Goal: Obtain resource: Obtain resource

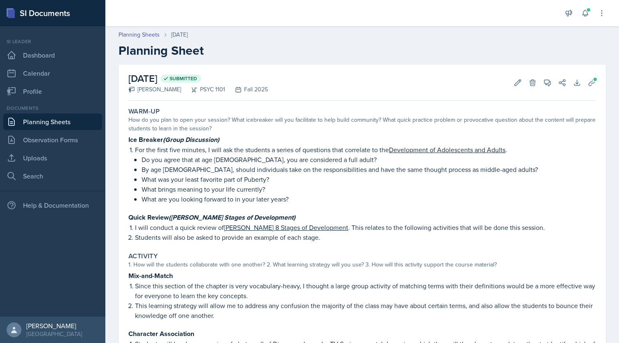
click at [133, 30] on header "Planning Sheets [DATE] Planning Sheet" at bounding box center [362, 44] width 514 height 44
click at [135, 34] on link "Planning Sheets" at bounding box center [139, 34] width 41 height 9
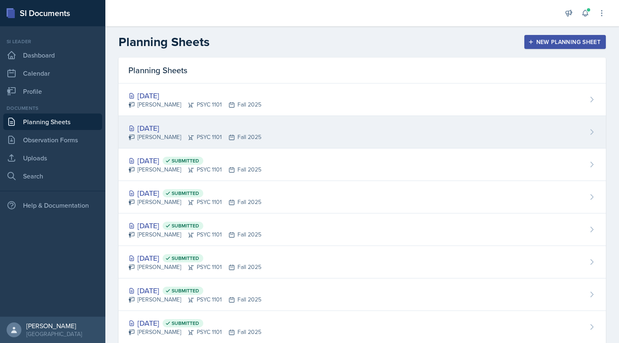
click at [222, 133] on div "[PERSON_NAME] PSYC 1101 Fall 2025" at bounding box center [194, 137] width 133 height 9
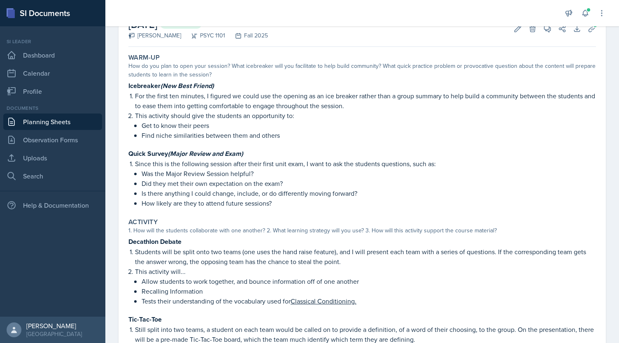
scroll to position [68, 0]
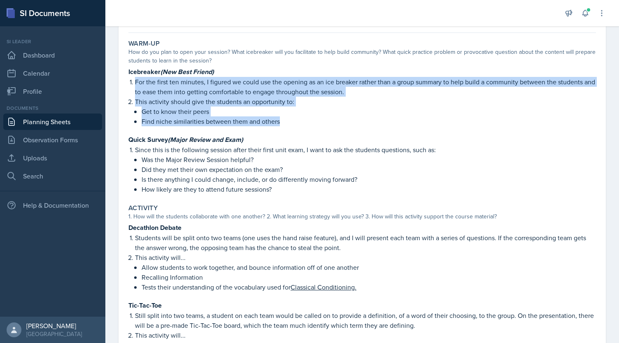
drag, startPoint x: 136, startPoint y: 80, endPoint x: 297, endPoint y: 124, distance: 167.4
click at [297, 124] on ol "For the first ten minutes, I figured we could use the opening as an ice breaker…" at bounding box center [365, 101] width 461 height 49
copy ol "For the first ten minutes, I figured we could use the opening as an ice breaker…"
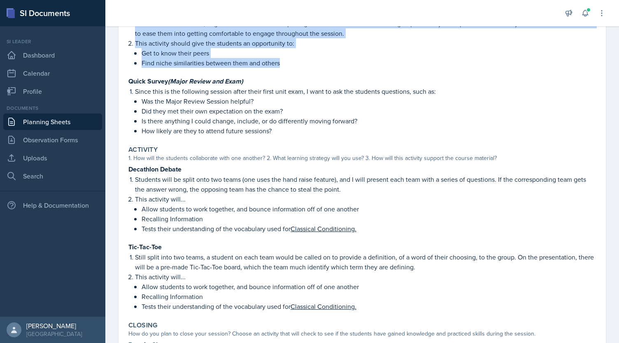
scroll to position [93, 0]
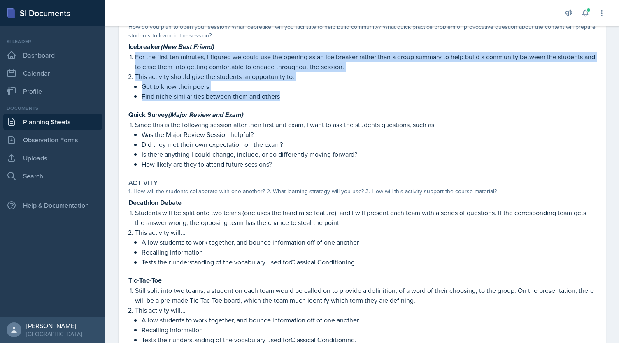
click at [159, 76] on p "This activity should give the students an opportunity to:" at bounding box center [365, 77] width 461 height 10
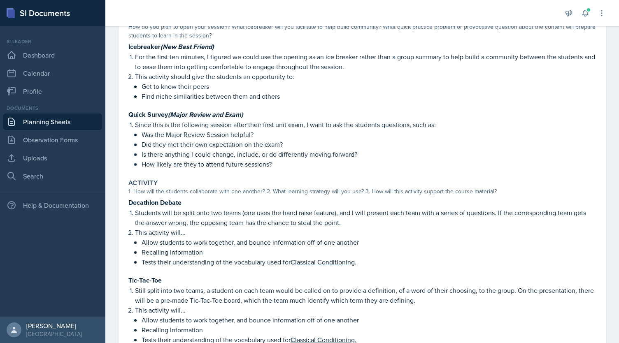
click at [159, 76] on p "This activity should give the students an opportunity to:" at bounding box center [365, 77] width 461 height 10
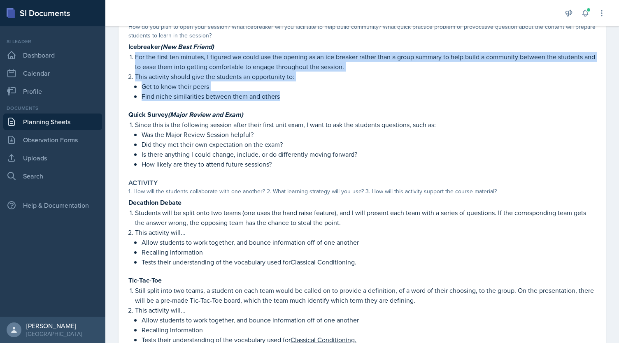
drag, startPoint x: 133, startPoint y: 57, endPoint x: 306, endPoint y: 98, distance: 177.8
click at [306, 98] on ol "For the first ten minutes, I figured we could use the opening as an ice breaker…" at bounding box center [365, 76] width 461 height 49
copy ol "For the first ten minutes, I figured we could use the opening as an ice breaker…"
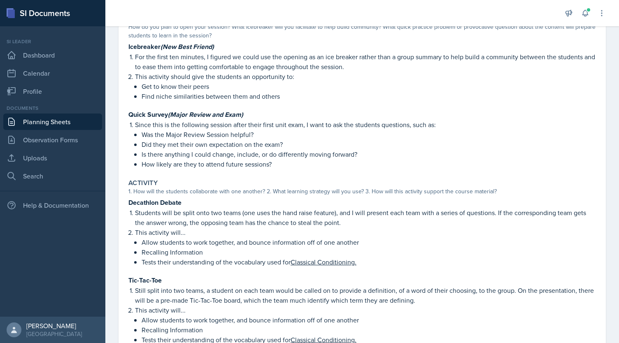
click at [252, 127] on p "Since this is the following session after their first unit exam, I want to ask …" at bounding box center [365, 125] width 461 height 10
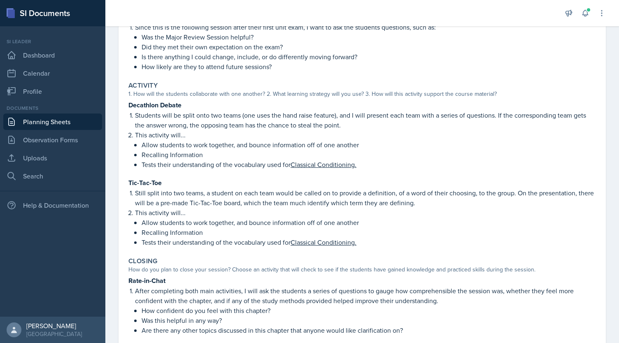
scroll to position [191, 0]
click at [45, 142] on link "Observation Forms" at bounding box center [52, 140] width 99 height 16
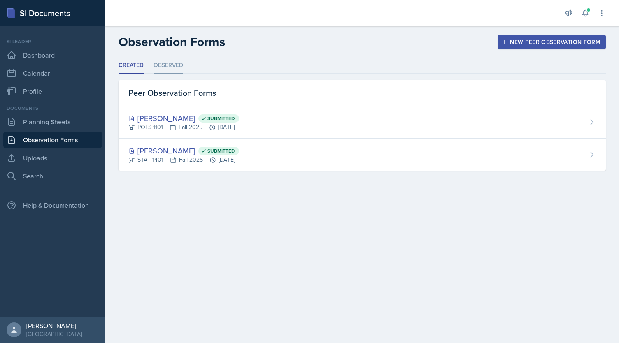
click at [172, 67] on li "Observed" at bounding box center [169, 66] width 30 height 16
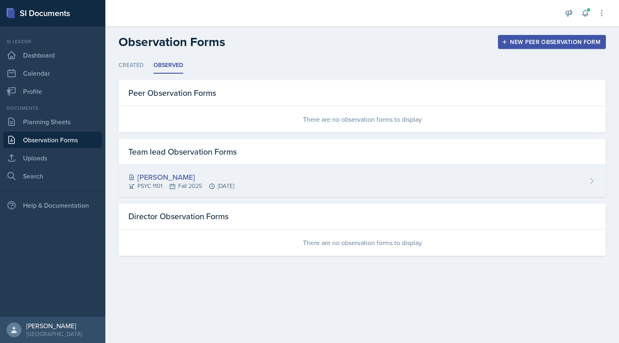
click at [163, 176] on div "[PERSON_NAME]" at bounding box center [181, 177] width 106 height 11
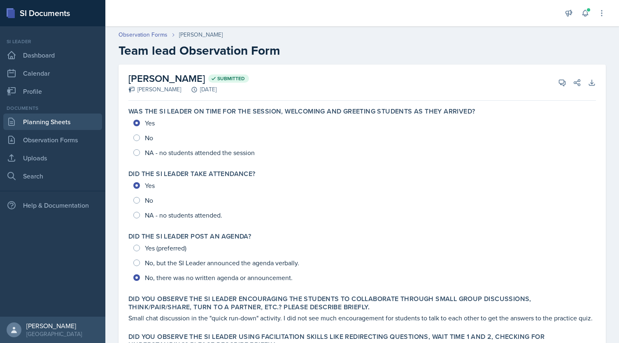
click at [54, 123] on link "Planning Sheets" at bounding box center [52, 122] width 99 height 16
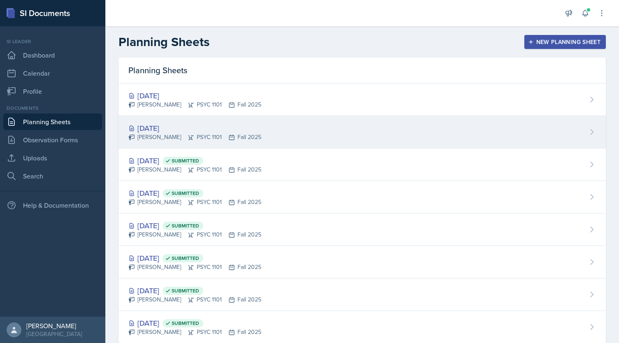
click at [201, 128] on div "[DATE]" at bounding box center [194, 128] width 133 height 11
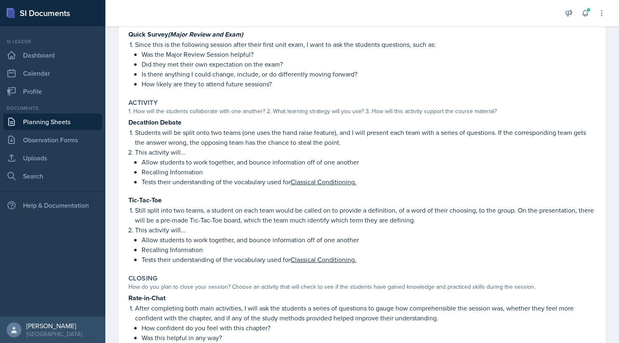
scroll to position [174, 0]
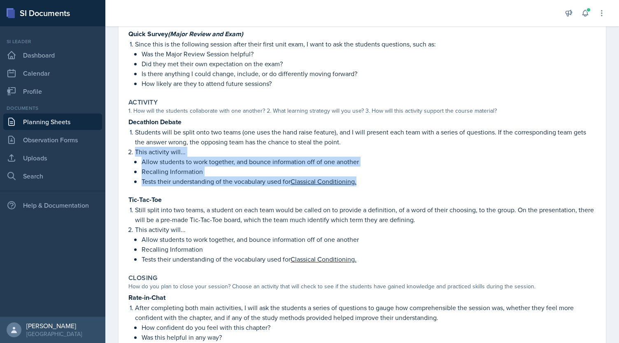
drag, startPoint x: 133, startPoint y: 149, endPoint x: 374, endPoint y: 182, distance: 243.2
click at [374, 182] on li "This activity will... Allow students to work together, and bounce information o…" at bounding box center [365, 167] width 461 height 40
copy li "This activity will... Allow students to work together, and bounce information o…"
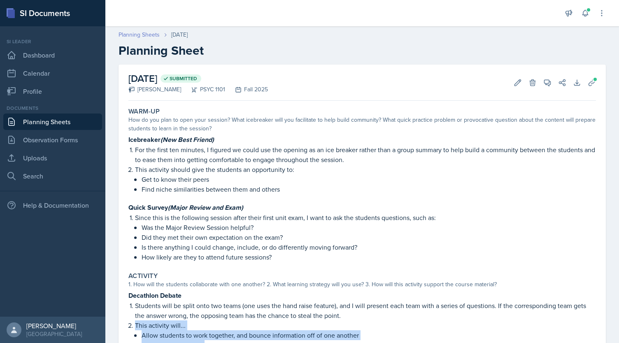
click at [150, 38] on link "Planning Sheets" at bounding box center [139, 34] width 41 height 9
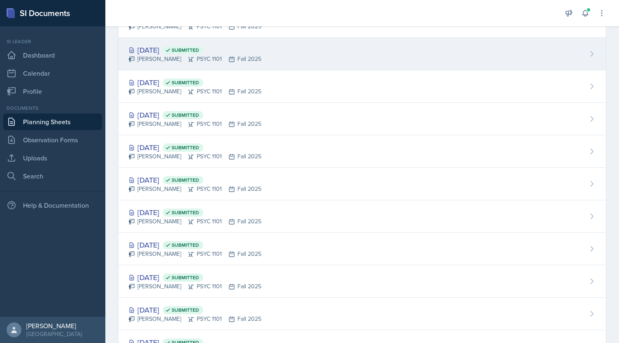
scroll to position [160, 0]
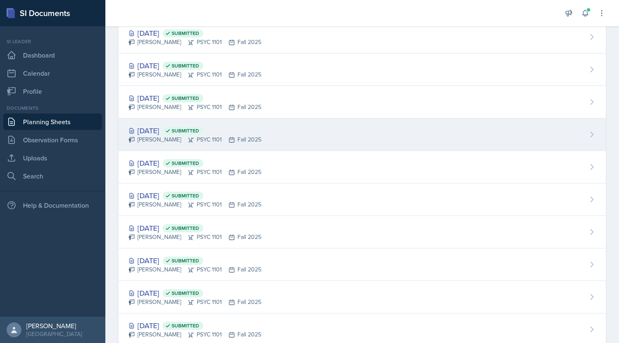
click at [165, 142] on div "[PERSON_NAME] PSYC 1101 Fall 2025" at bounding box center [194, 139] width 133 height 9
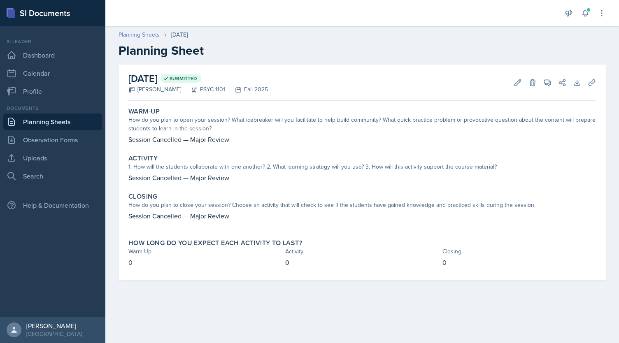
click at [148, 36] on link "Planning Sheets" at bounding box center [139, 34] width 41 height 9
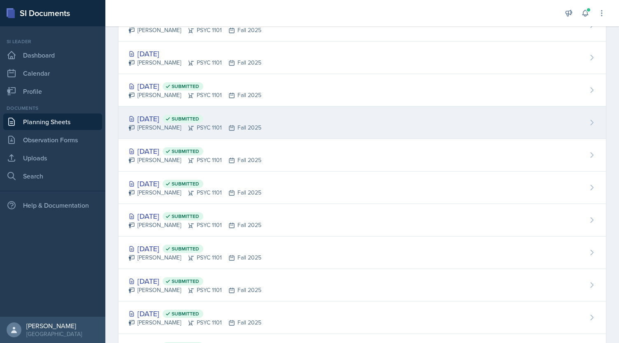
scroll to position [75, 0]
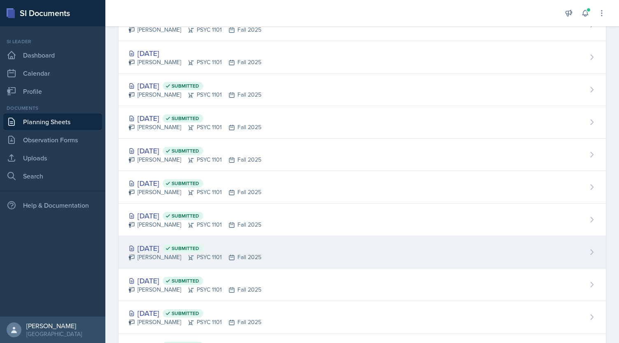
click at [199, 245] on span "Submitted" at bounding box center [186, 248] width 28 height 7
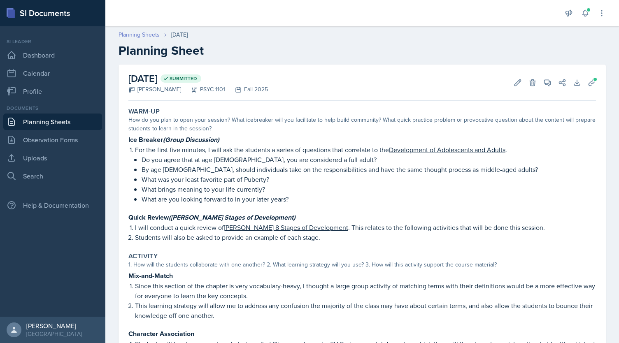
click at [136, 32] on link "Planning Sheets" at bounding box center [139, 34] width 41 height 9
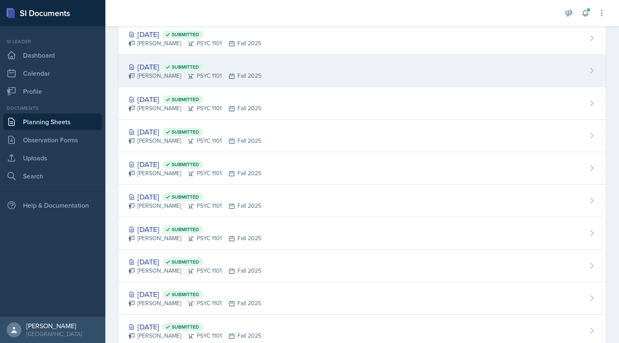
scroll to position [178, 0]
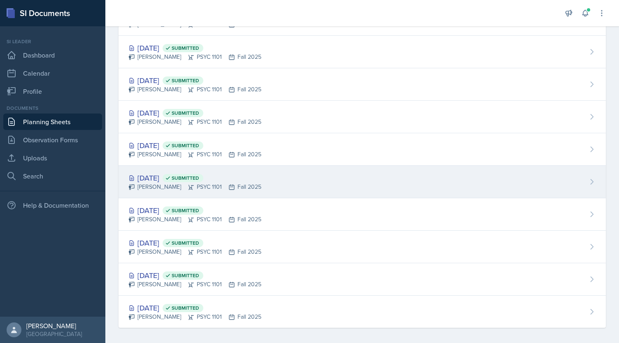
click at [181, 180] on div "[DATE] Submitted" at bounding box center [194, 177] width 133 height 11
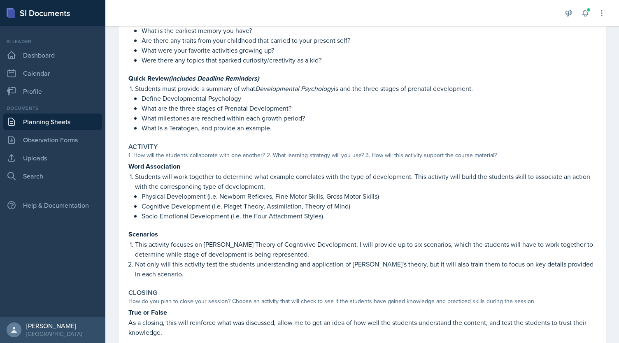
scroll to position [204, 0]
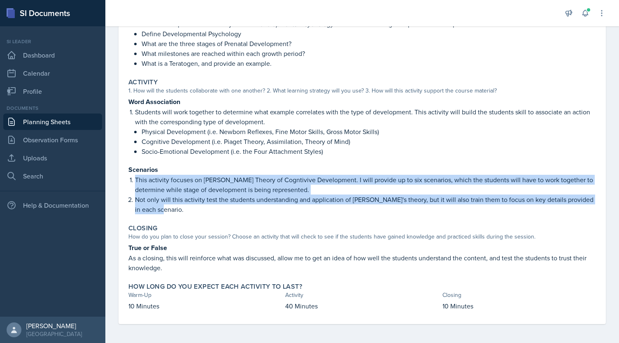
drag, startPoint x: 135, startPoint y: 179, endPoint x: 182, endPoint y: 208, distance: 54.7
click at [182, 208] on ol "This activity focuses on [PERSON_NAME] Theory of Cogntivive Development. I will…" at bounding box center [365, 195] width 461 height 40
copy ol "This activity focuses on [PERSON_NAME] Theory of Cogntivive Development. I will…"
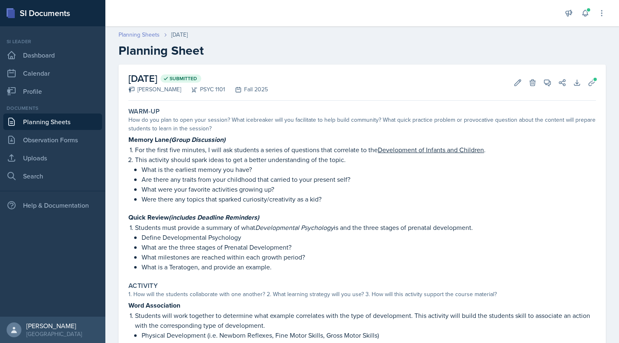
click at [146, 35] on link "Planning Sheets" at bounding box center [139, 34] width 41 height 9
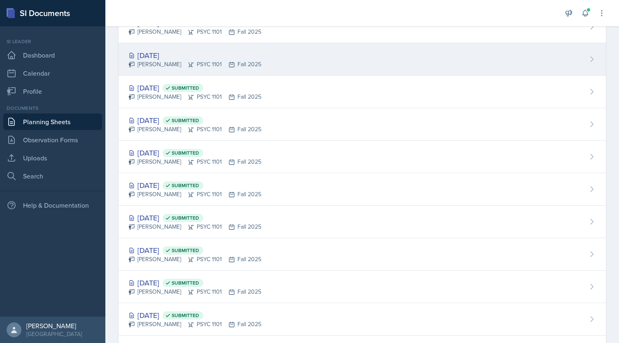
scroll to position [180, 0]
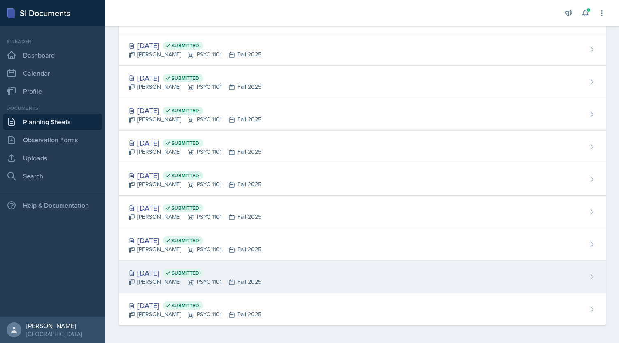
click at [187, 271] on div "[DATE] Submitted" at bounding box center [194, 273] width 133 height 11
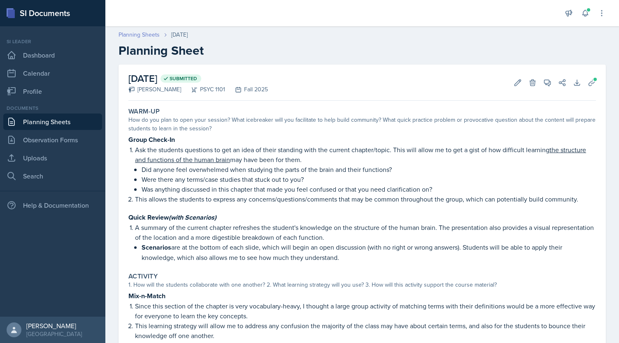
click at [140, 36] on link "Planning Sheets" at bounding box center [139, 34] width 41 height 9
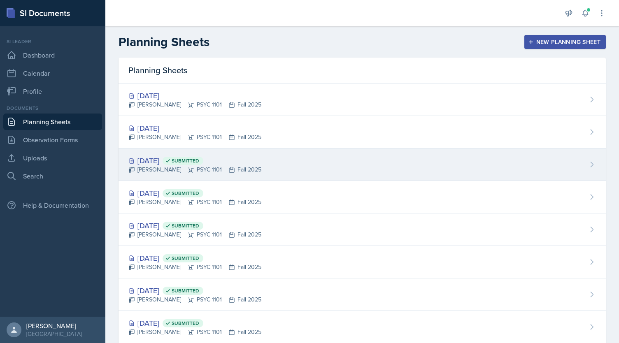
scroll to position [180, 0]
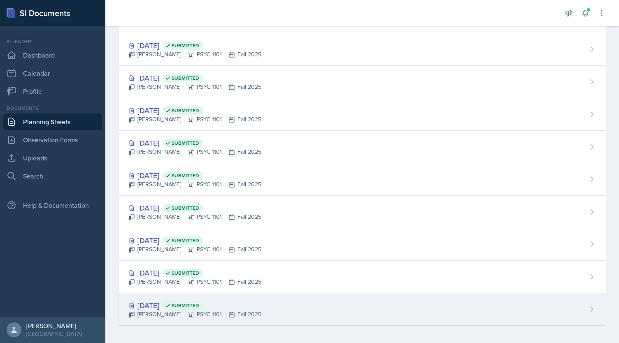
click at [203, 307] on span "Submitted" at bounding box center [183, 306] width 41 height 8
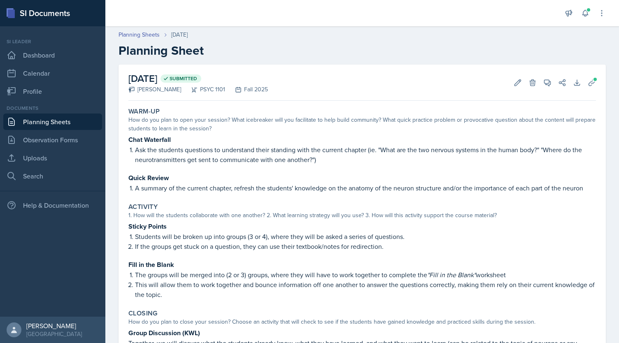
scroll to position [105, 0]
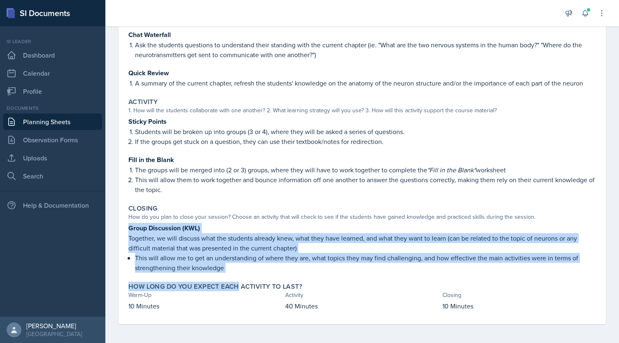
drag, startPoint x: 128, startPoint y: 227, endPoint x: 240, endPoint y: 279, distance: 123.4
click at [240, 279] on div "Warm-Up How do you plan to open your session? What icebreaker will you facilita…" at bounding box center [362, 161] width 468 height 325
copy div "Group Discussion (KWL) Together, we will discuss what the students already knew…"
